Goal: Information Seeking & Learning: Check status

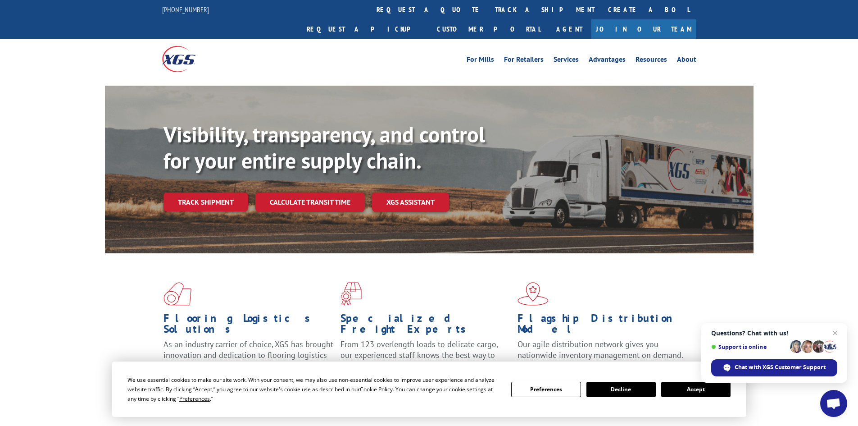
click at [191, 192] on link "Track shipment" at bounding box center [206, 201] width 85 height 19
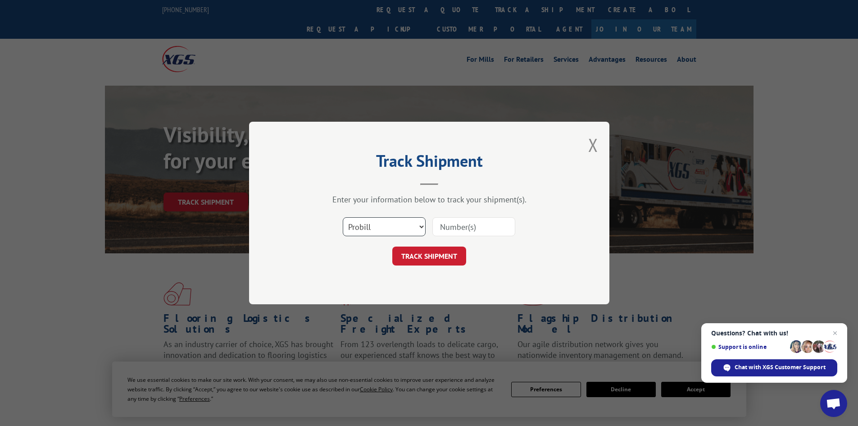
click at [386, 226] on select "Select category... Probill BOL PO" at bounding box center [384, 226] width 83 height 19
select select "bol"
click at [343, 217] on select "Select category... Probill BOL PO" at bounding box center [384, 226] width 83 height 19
click at [455, 227] on input at bounding box center [474, 226] width 83 height 19
paste input "0500203"
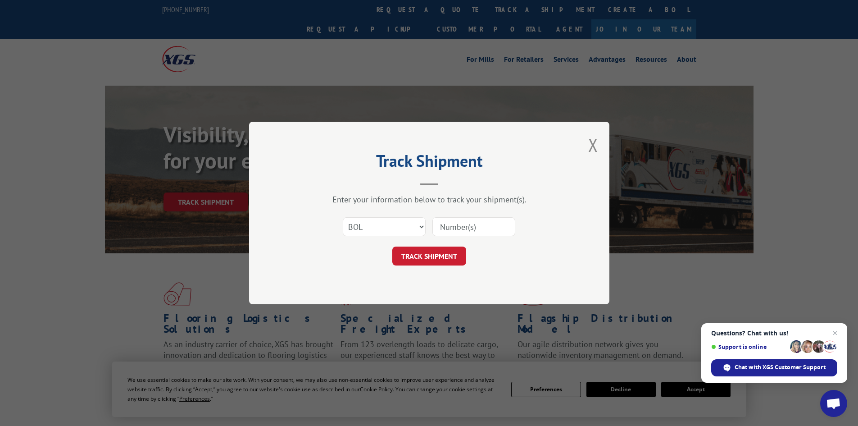
type input "0500203"
click button "TRACK SHIPMENT" at bounding box center [429, 255] width 74 height 19
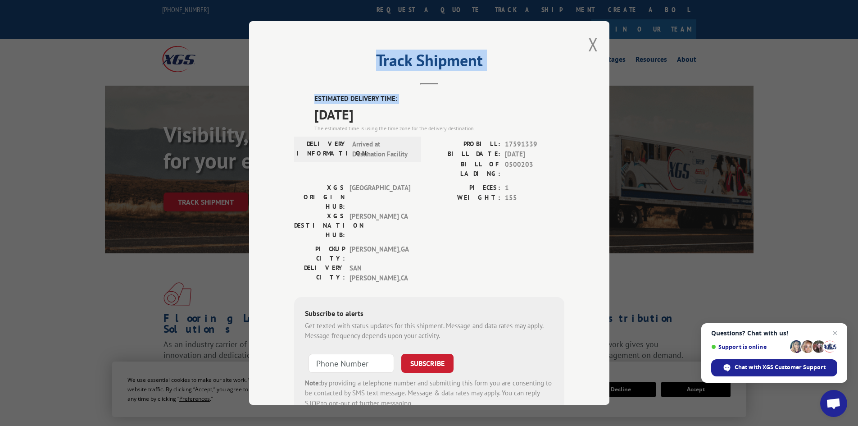
drag, startPoint x: 265, startPoint y: 31, endPoint x: 281, endPoint y: 105, distance: 76.1
click at [281, 106] on div "Track Shipment ESTIMATED DELIVERY TIME: [DATE] The estimated time is using the …" at bounding box center [429, 212] width 360 height 383
drag, startPoint x: 282, startPoint y: 87, endPoint x: 280, endPoint y: 57, distance: 30.2
click at [280, 57] on div "Track Shipment ESTIMATED DELIVERY TIME: [DATE] The estimated time is using the …" at bounding box center [429, 212] width 360 height 383
click at [591, 47] on button "Close modal" at bounding box center [593, 44] width 10 height 24
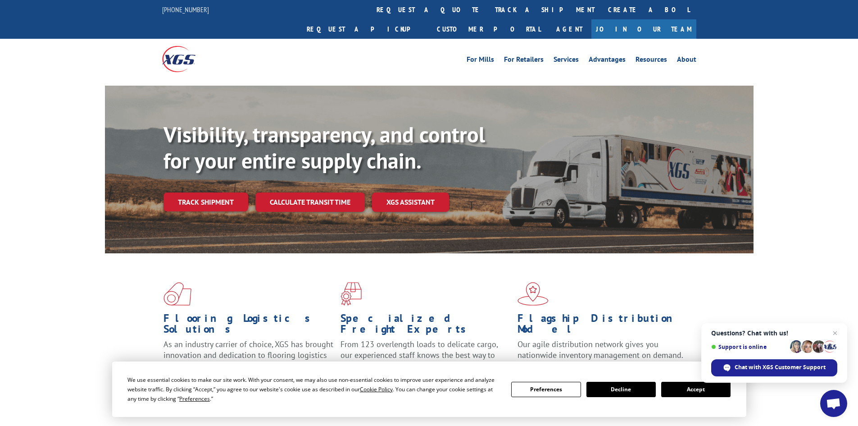
click at [703, 393] on button "Accept" at bounding box center [695, 389] width 69 height 15
